Goal: Find specific page/section: Find specific page/section

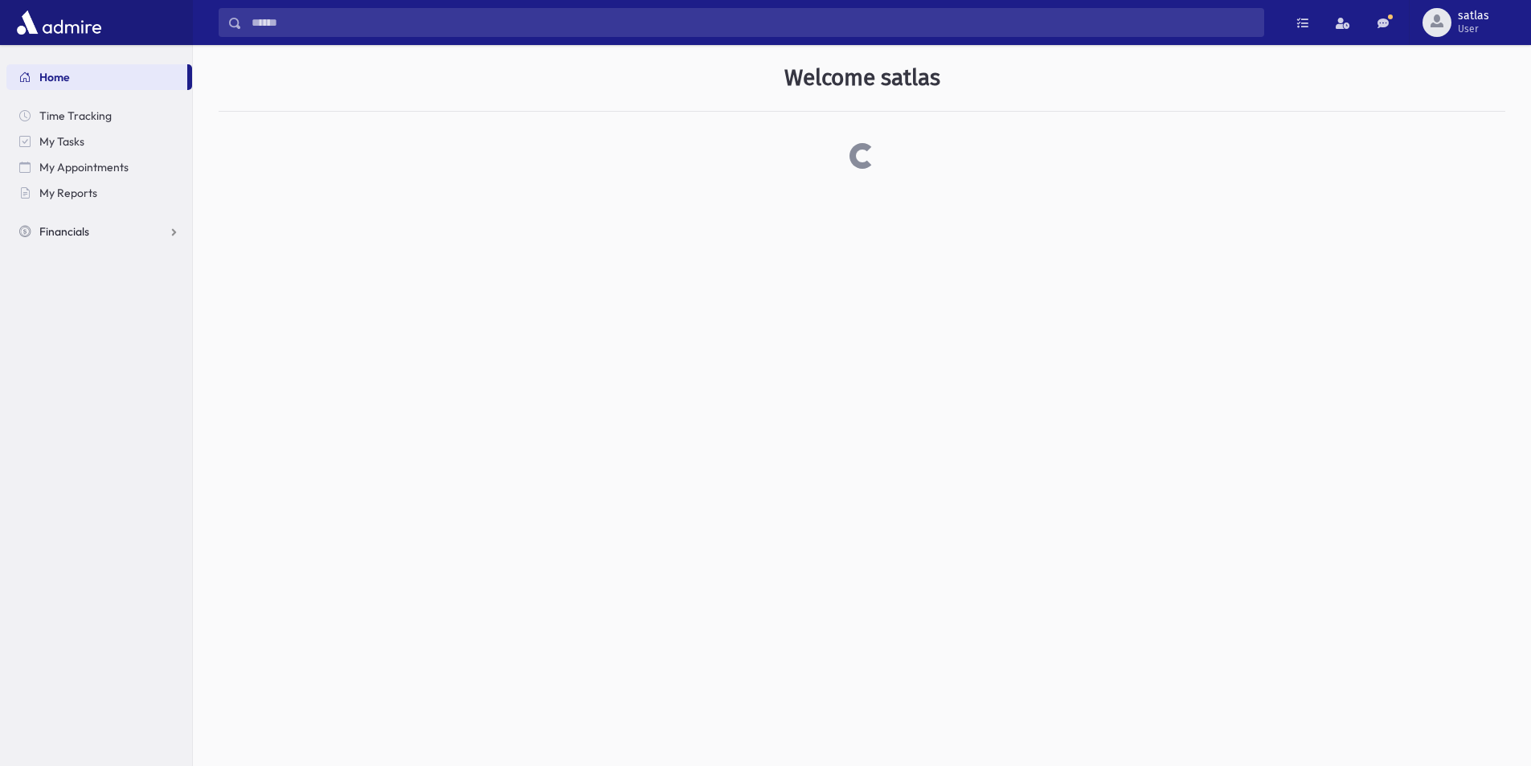
click at [97, 229] on link "Financials" at bounding box center [99, 232] width 186 height 26
click at [101, 305] on span "Accounting" at bounding box center [76, 308] width 57 height 14
click at [132, 228] on link "Financials" at bounding box center [99, 232] width 186 height 26
click at [112, 311] on link "Accounting" at bounding box center [99, 309] width 186 height 26
click at [94, 238] on link "Financials" at bounding box center [99, 232] width 186 height 26
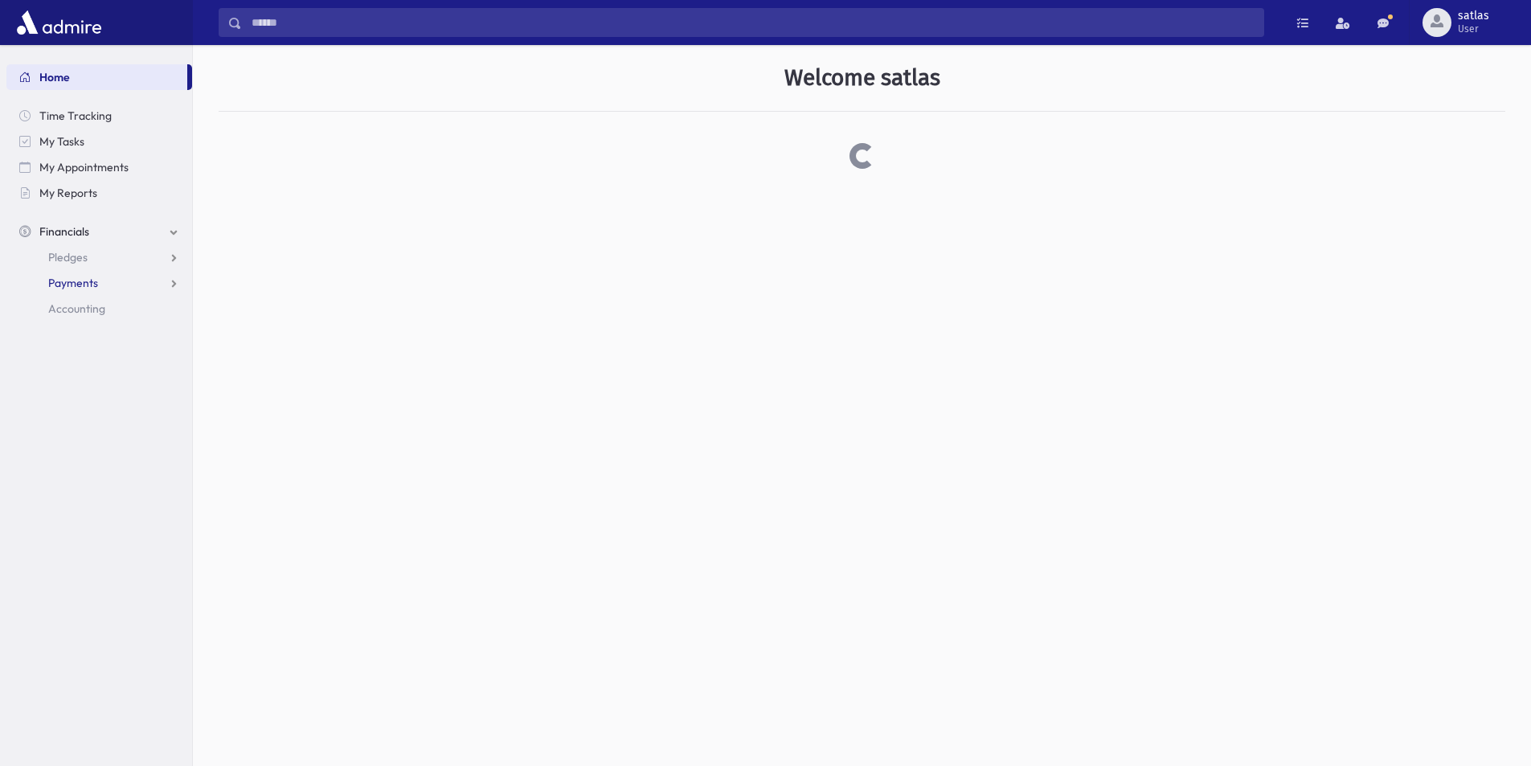
click at [76, 284] on span "Payments" at bounding box center [73, 283] width 50 height 14
click at [101, 310] on span "Accounting" at bounding box center [76, 308] width 57 height 14
